Goal: Transaction & Acquisition: Purchase product/service

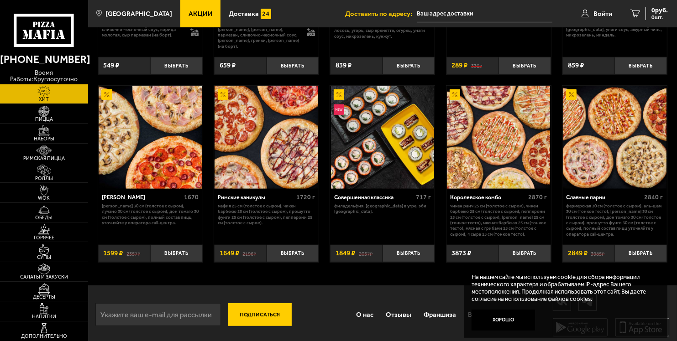
scroll to position [378, 0]
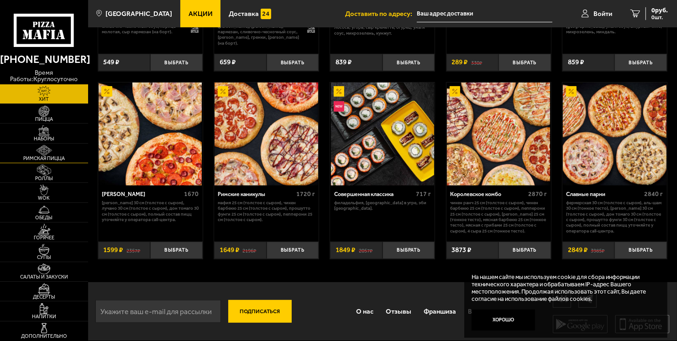
click at [45, 155] on img at bounding box center [44, 150] width 27 height 11
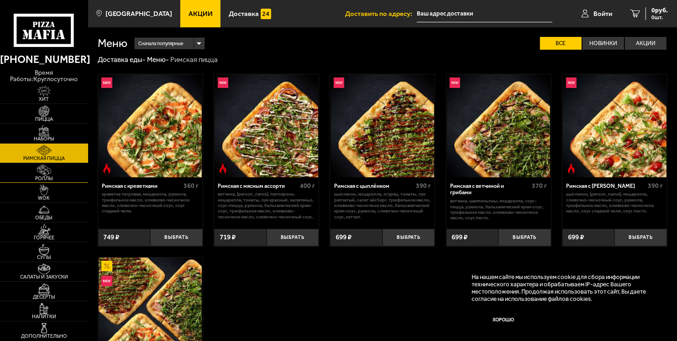
click at [47, 176] on span "Роллы" at bounding box center [44, 178] width 88 height 5
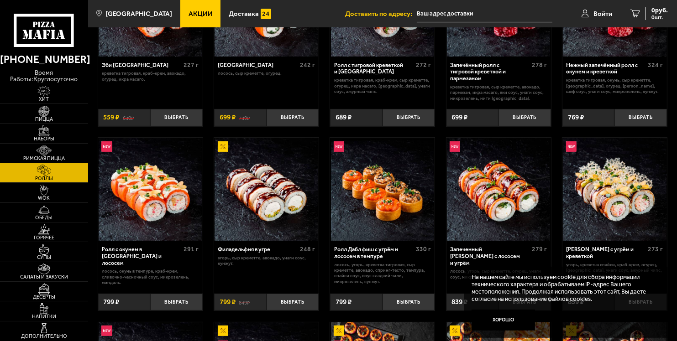
scroll to position [137, 0]
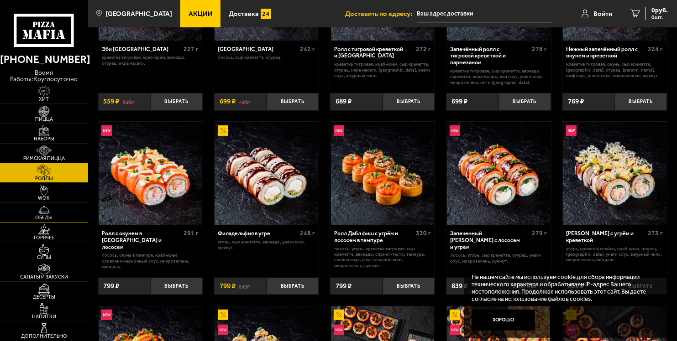
click at [47, 217] on span "Обеды" at bounding box center [44, 217] width 88 height 5
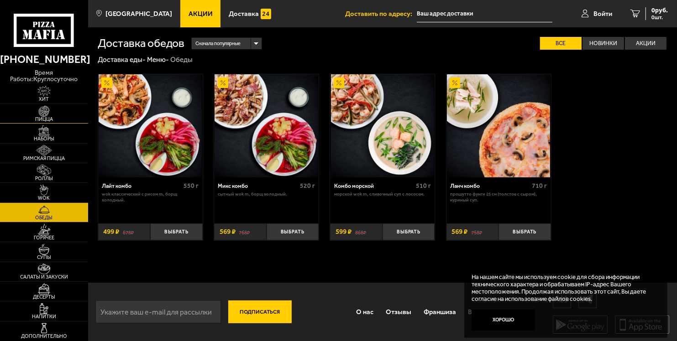
click at [46, 106] on img at bounding box center [44, 111] width 27 height 11
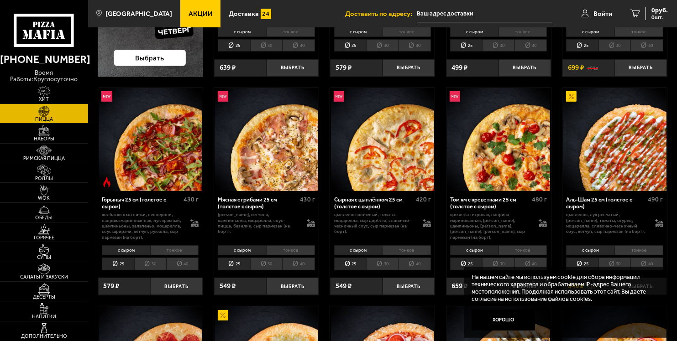
scroll to position [228, 0]
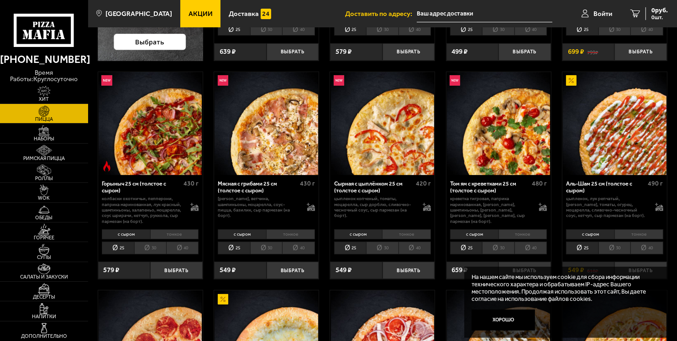
click at [296, 234] on li "тонкое" at bounding box center [290, 235] width 49 height 10
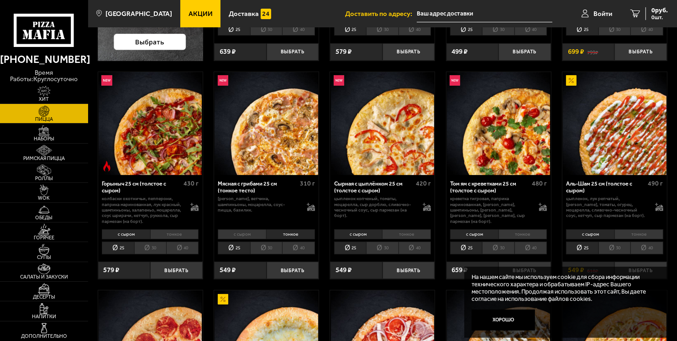
click at [268, 248] on li "30" at bounding box center [266, 248] width 32 height 12
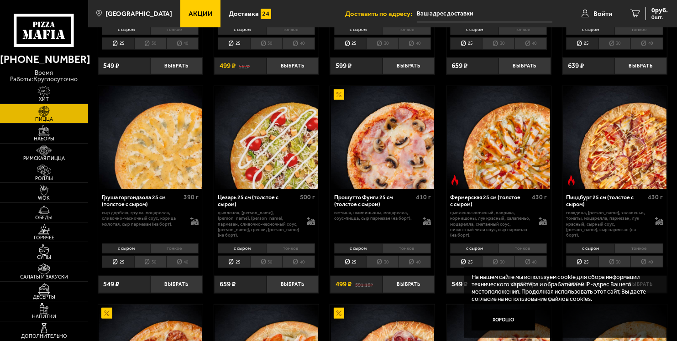
scroll to position [639, 0]
